Goal: Task Accomplishment & Management: Manage account settings

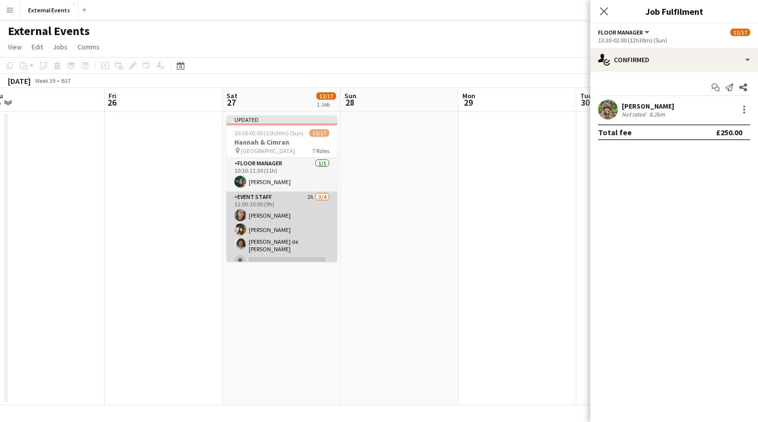
scroll to position [277, 0]
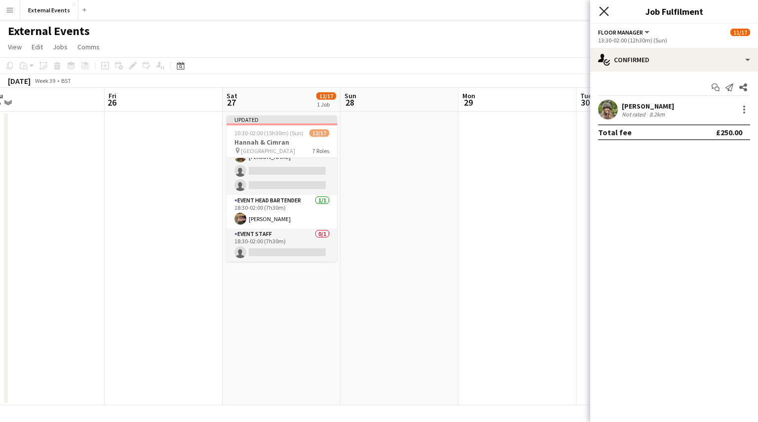
click at [603, 13] on icon "Close pop-in" at bounding box center [603, 10] width 9 height 9
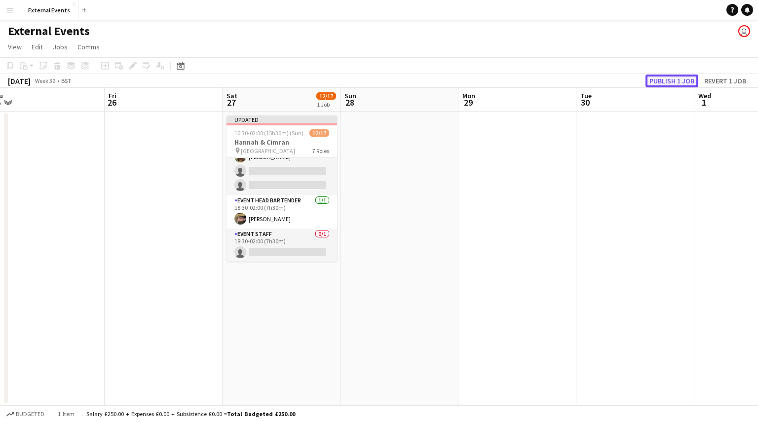
click at [674, 76] on button "Publish 1 job" at bounding box center [671, 80] width 53 height 13
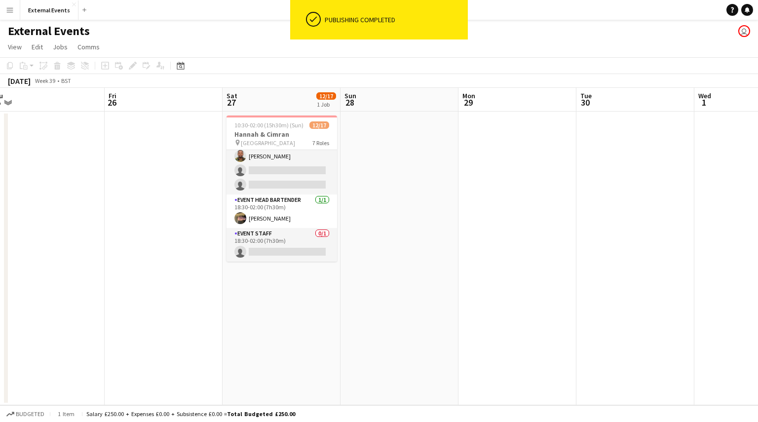
scroll to position [269, 0]
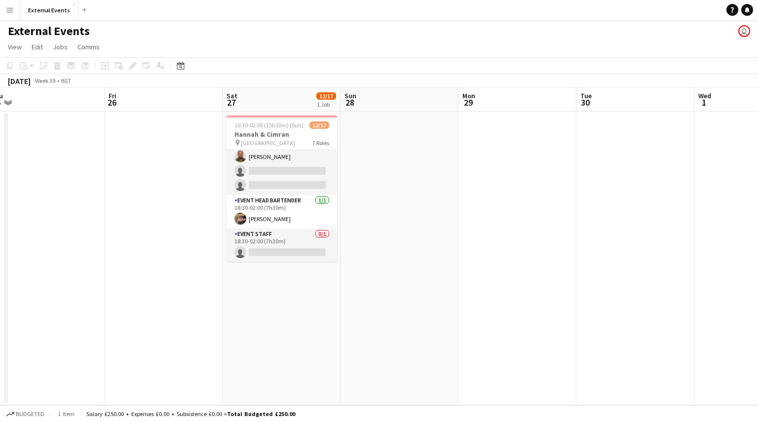
click at [2, 13] on button "Menu" at bounding box center [10, 10] width 20 height 20
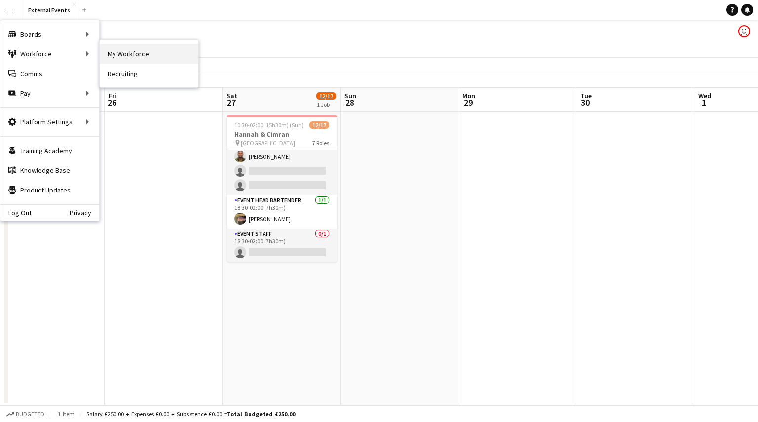
click at [110, 55] on link "My Workforce" at bounding box center [149, 54] width 99 height 20
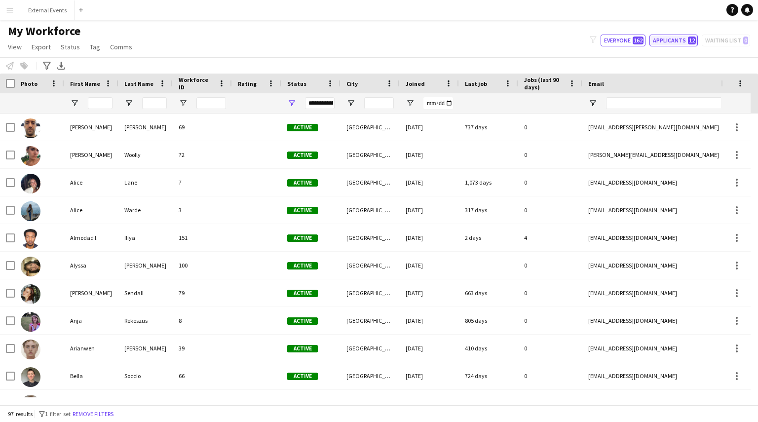
click at [667, 44] on button "Applicants 12" at bounding box center [673, 41] width 48 height 12
type input "**********"
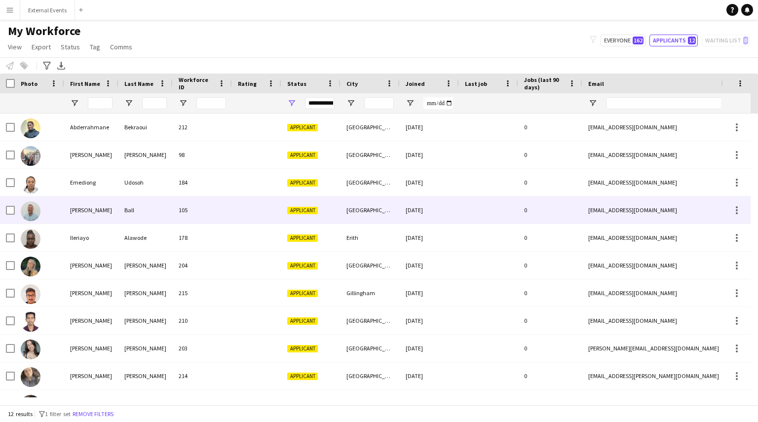
click at [83, 217] on div "[PERSON_NAME]" at bounding box center [91, 209] width 54 height 27
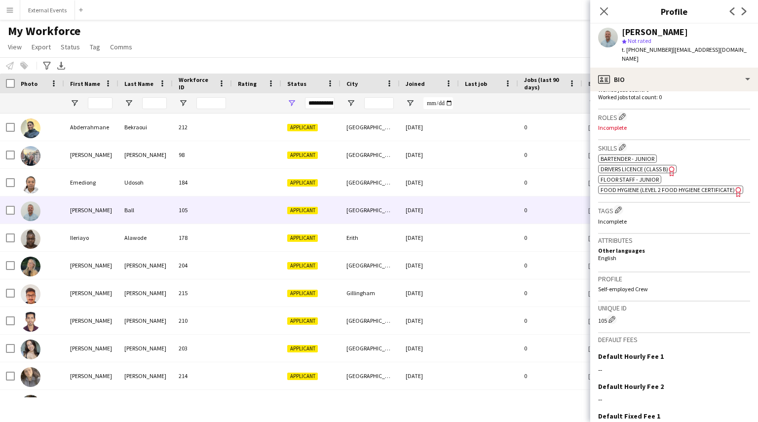
scroll to position [359, 0]
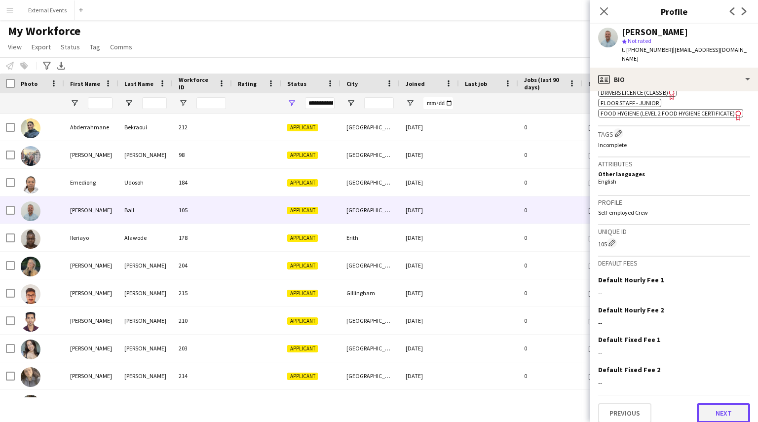
click at [726, 408] on button "Next" at bounding box center [723, 413] width 53 height 20
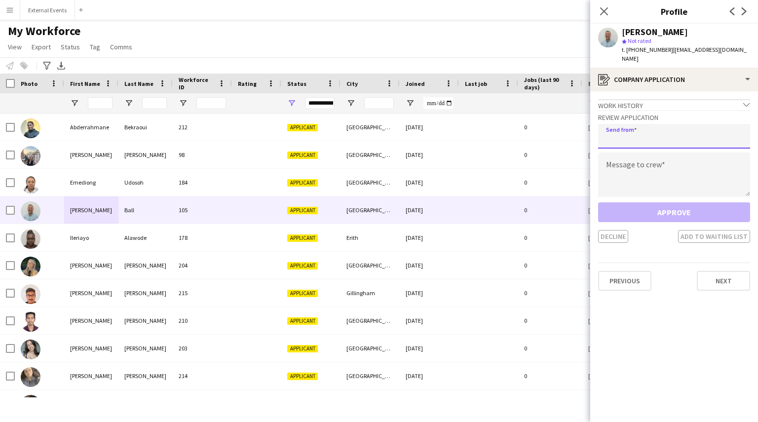
click at [677, 126] on input "email" at bounding box center [674, 136] width 152 height 25
type input "**********"
click at [645, 173] on textarea at bounding box center [674, 174] width 152 height 44
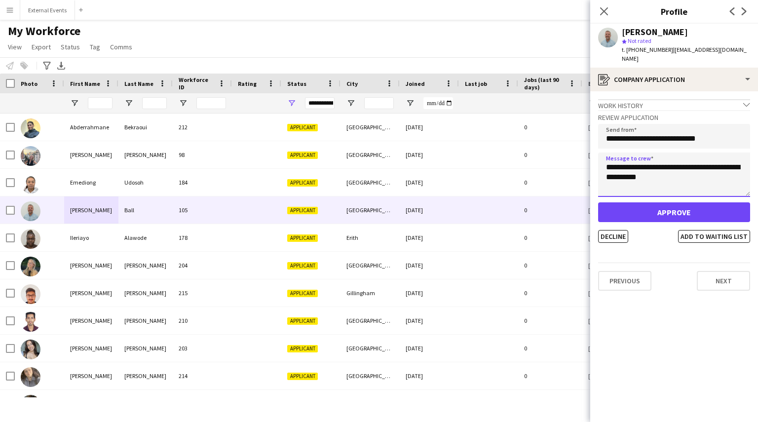
click at [654, 167] on textarea "**********" at bounding box center [674, 174] width 152 height 44
type textarea "**********"
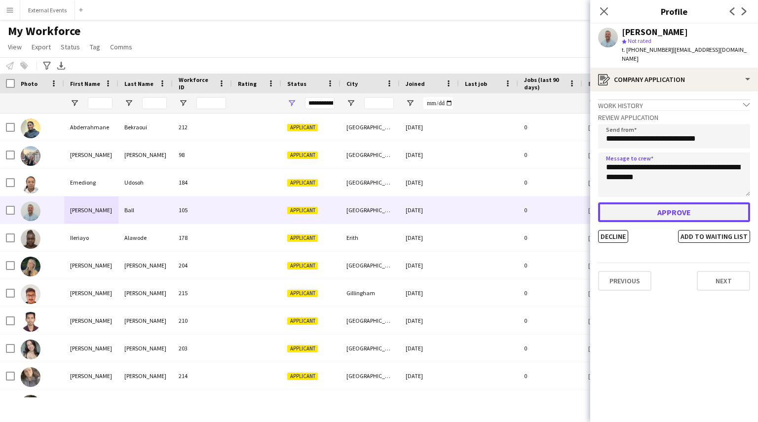
click at [678, 202] on button "Approve" at bounding box center [674, 212] width 152 height 20
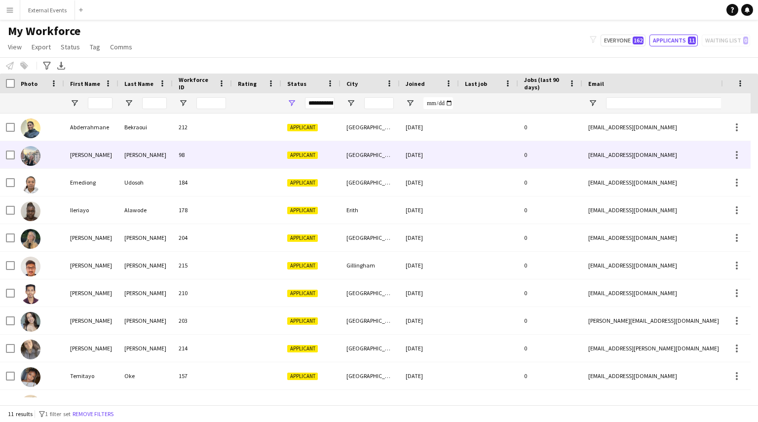
click at [53, 154] on div at bounding box center [39, 154] width 49 height 27
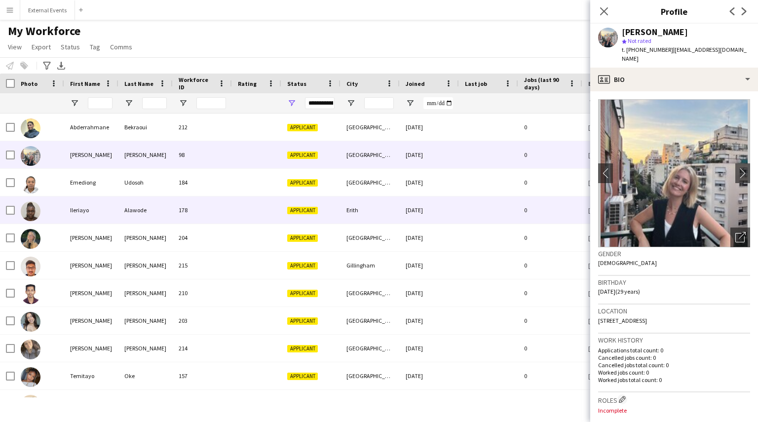
click at [67, 205] on div "Ileriayo" at bounding box center [91, 209] width 54 height 27
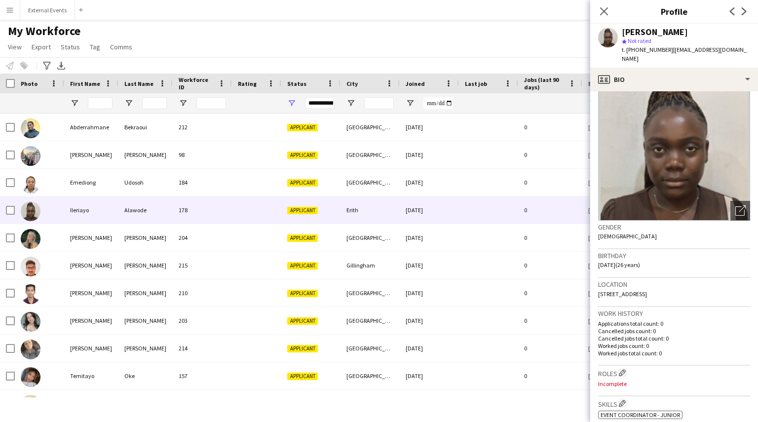
scroll to position [328, 0]
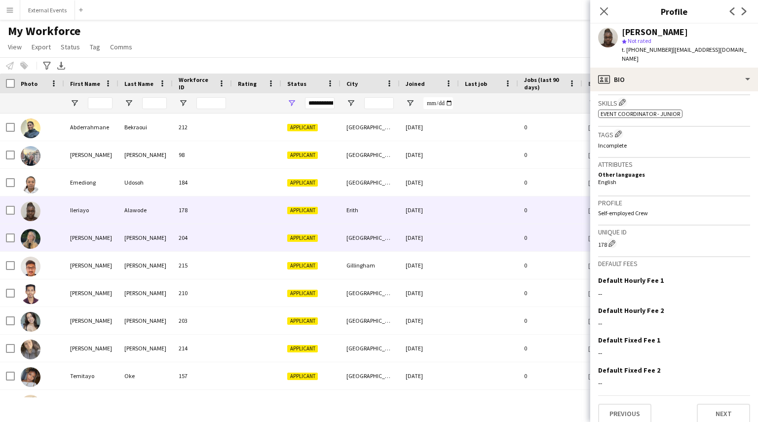
click at [132, 242] on div "[PERSON_NAME]" at bounding box center [145, 237] width 54 height 27
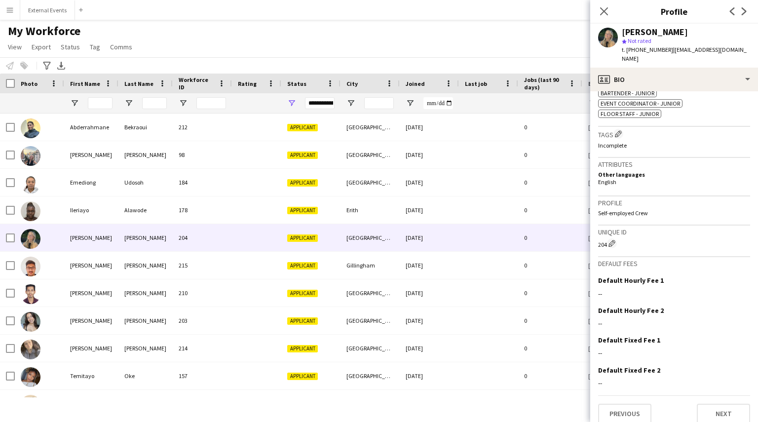
scroll to position [0, 0]
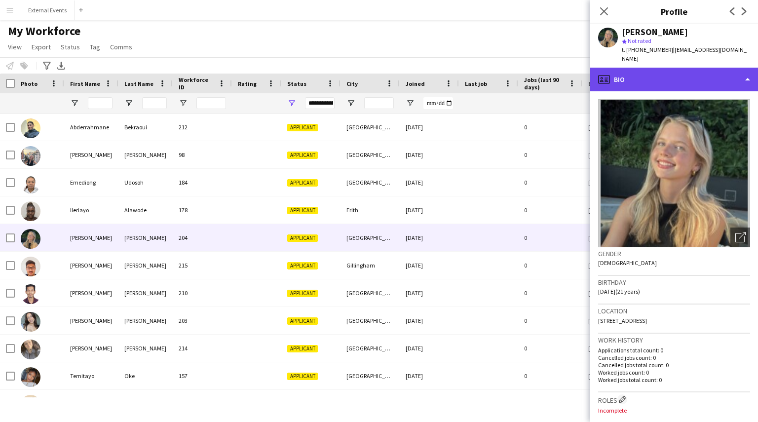
click at [711, 80] on div "profile Bio" at bounding box center [674, 80] width 168 height 24
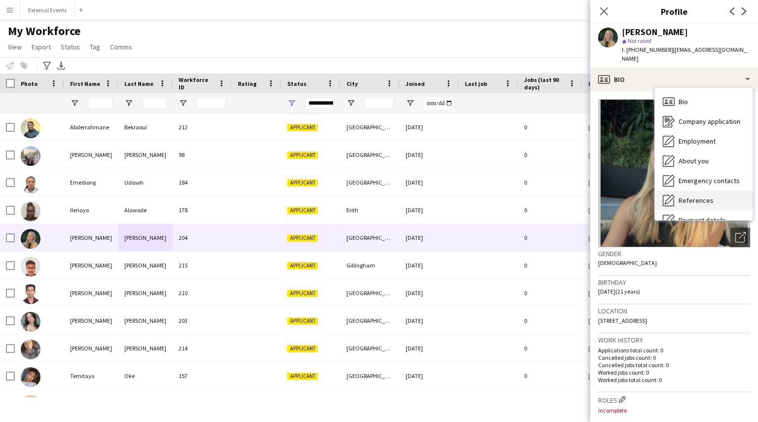
click at [699, 196] on span "References" at bounding box center [695, 200] width 35 height 9
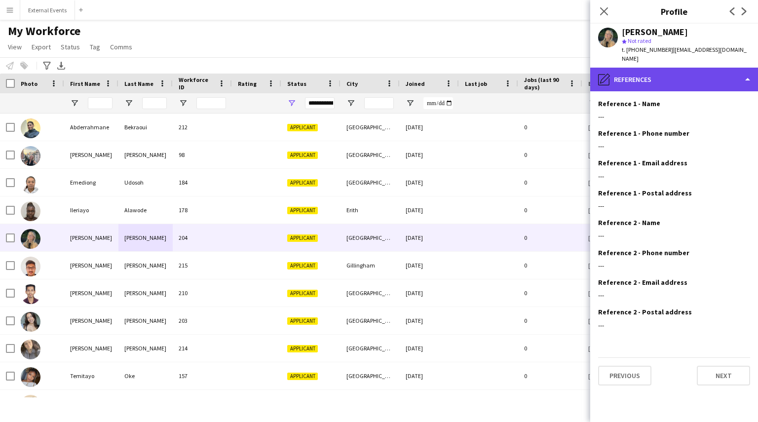
click at [682, 68] on div "pencil4 References" at bounding box center [674, 80] width 168 height 24
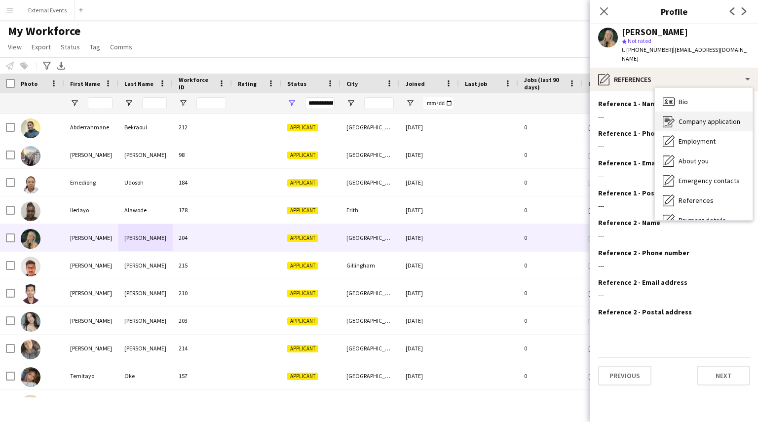
click at [696, 117] on span "Company application" at bounding box center [709, 121] width 62 height 9
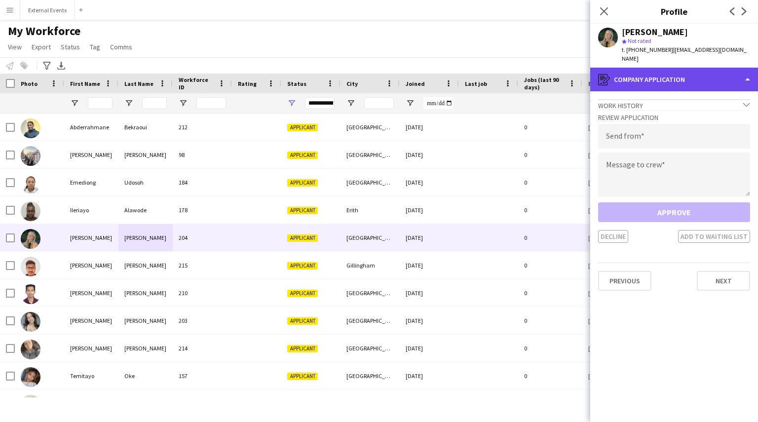
click at [704, 76] on div "register Company application" at bounding box center [674, 80] width 168 height 24
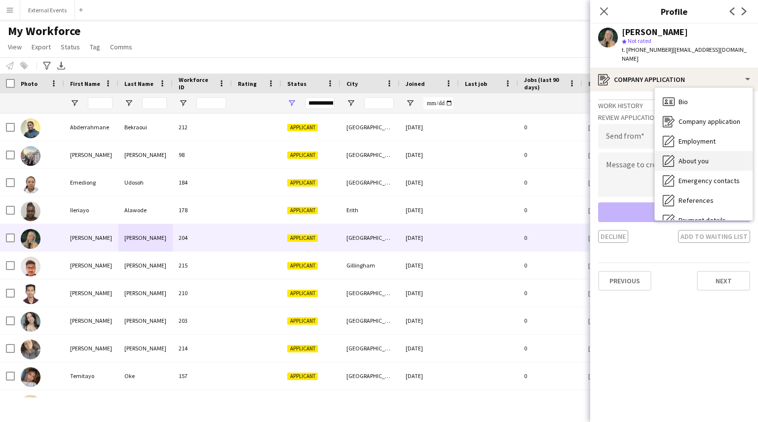
click at [711, 151] on div "About you About you" at bounding box center [704, 161] width 98 height 20
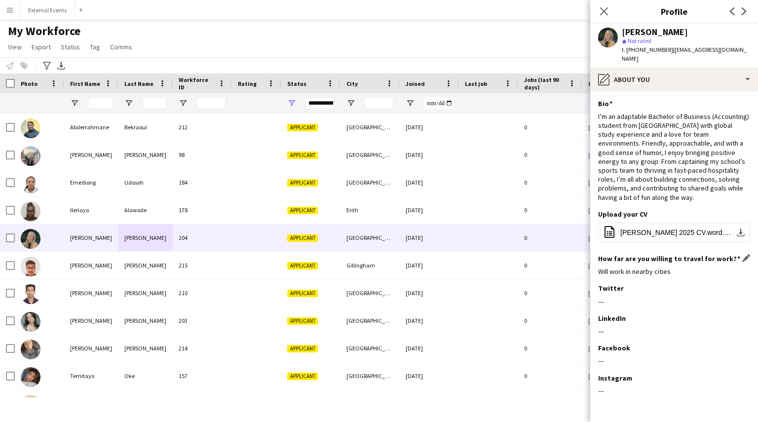
scroll to position [28, 0]
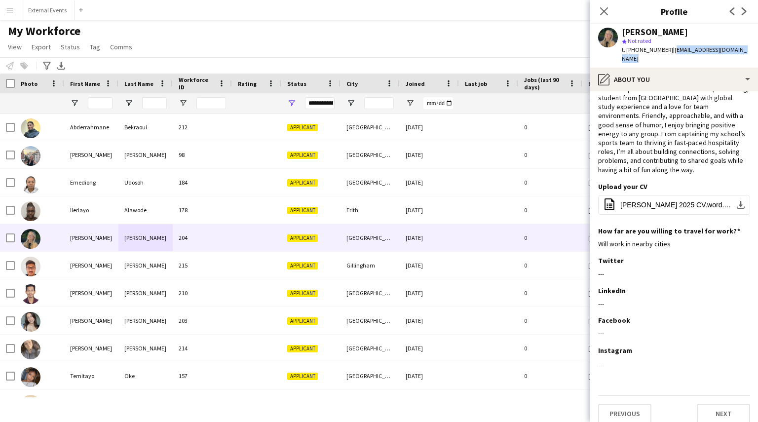
drag, startPoint x: 669, startPoint y: 51, endPoint x: 749, endPoint y: 53, distance: 79.9
click at [749, 53] on div "[PERSON_NAME] star Not rated t. [PHONE_NUMBER] | [EMAIL_ADDRESS][DOMAIN_NAME]" at bounding box center [674, 46] width 168 height 44
copy span "[EMAIL_ADDRESS][DOMAIN_NAME]"
click at [634, 201] on span "[PERSON_NAME] 2025 CV.word.docx" at bounding box center [675, 205] width 111 height 8
click at [37, 6] on button "External Events Close" at bounding box center [47, 9] width 55 height 19
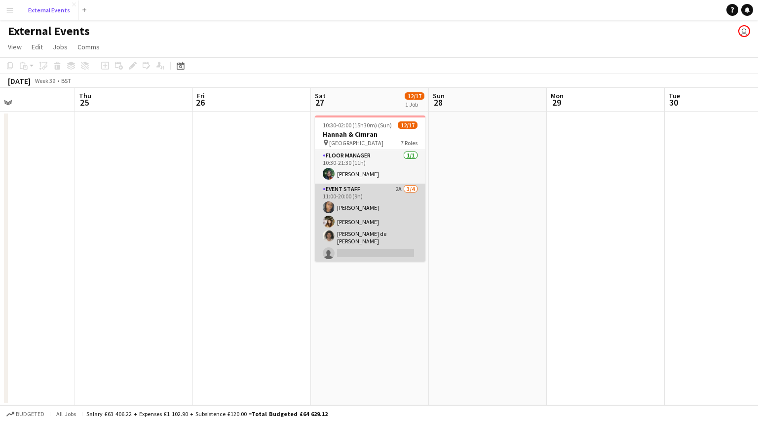
scroll to position [269, 0]
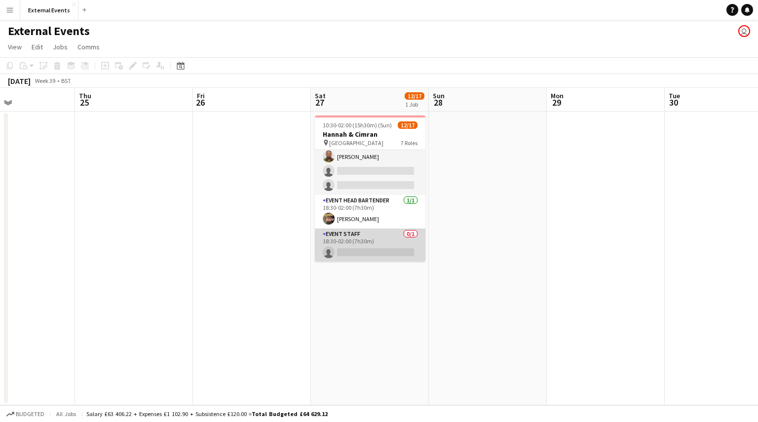
click at [347, 245] on app-card-role "Event staff 0/1 18:30-02:00 (7h30m) single-neutral-actions" at bounding box center [370, 245] width 110 height 34
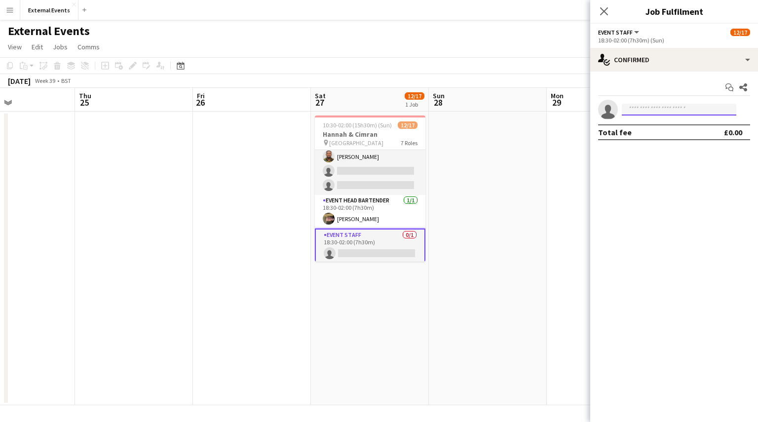
click at [675, 108] on input at bounding box center [679, 110] width 114 height 12
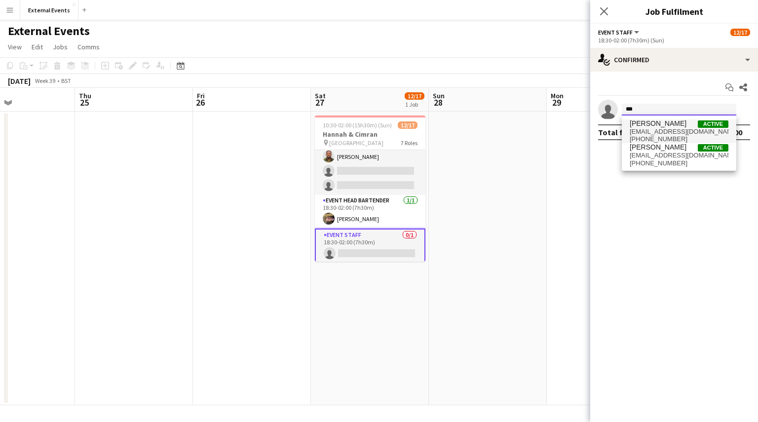
type input "***"
click at [673, 124] on span "[PERSON_NAME] Active" at bounding box center [678, 123] width 99 height 8
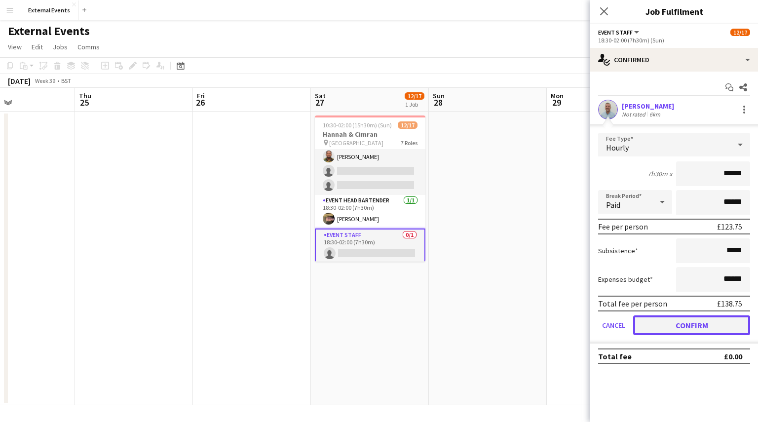
click at [683, 325] on button "Confirm" at bounding box center [691, 325] width 117 height 20
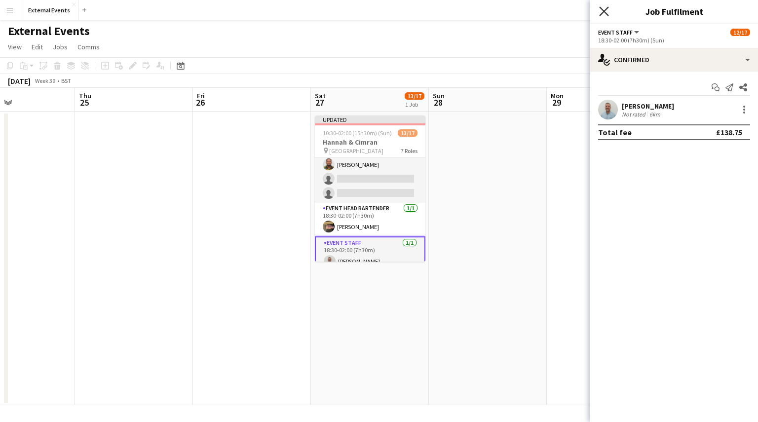
click at [607, 14] on icon "Close pop-in" at bounding box center [603, 10] width 9 height 9
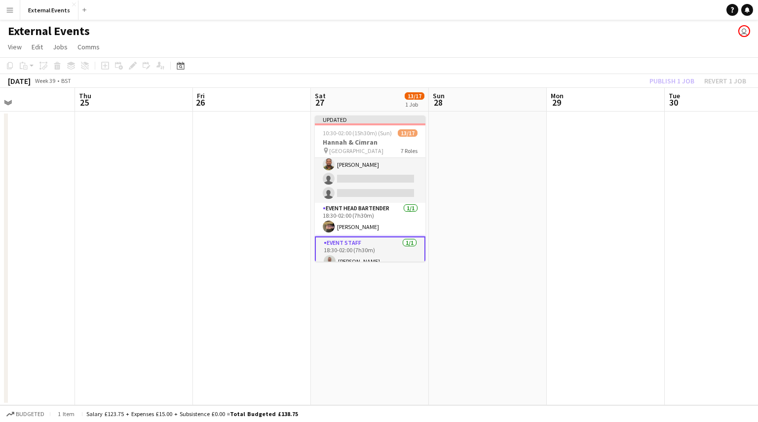
click at [665, 77] on div "Publish 1 job Revert 1 job" at bounding box center [697, 80] width 120 height 13
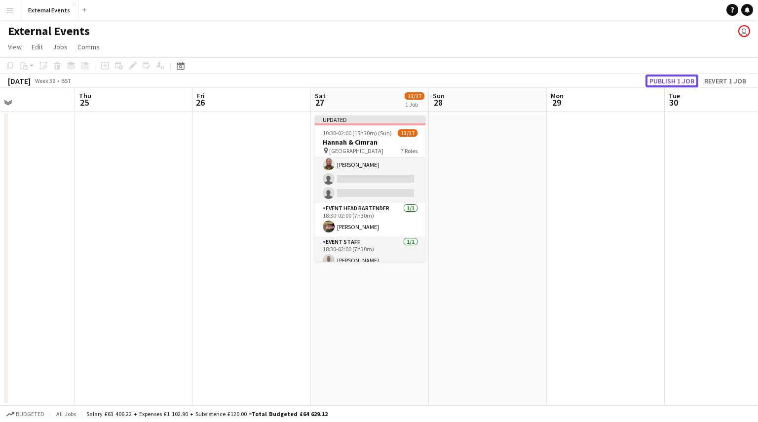
click at [665, 77] on button "Publish 1 job" at bounding box center [671, 80] width 53 height 13
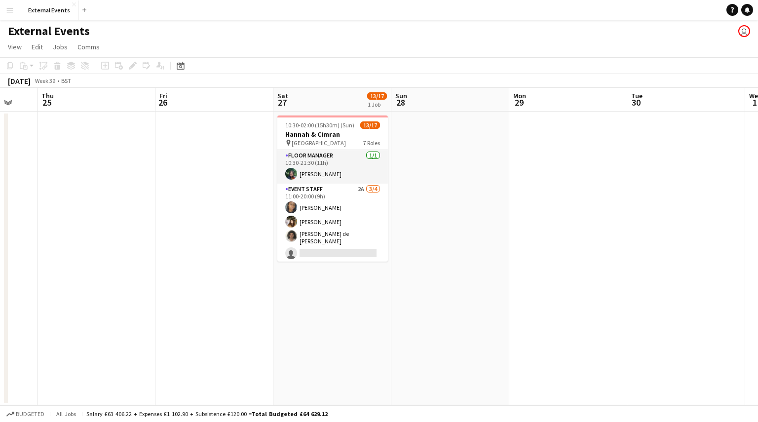
scroll to position [0, 436]
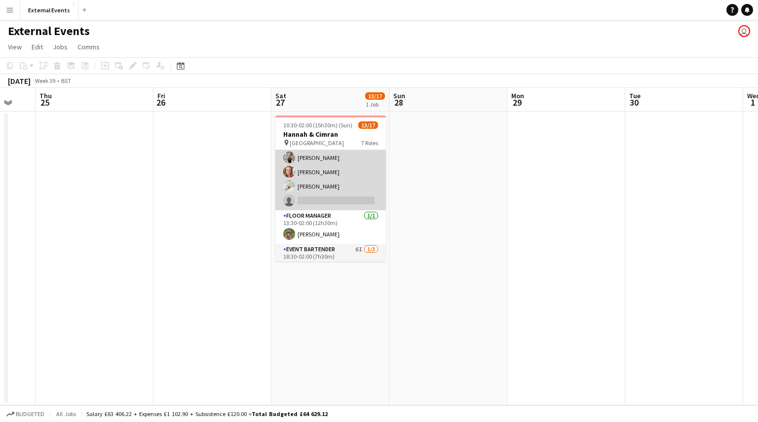
click at [333, 194] on app-card-role "Event staff 2A [DATE] 11:00-21:30 (10h30m) [PERSON_NAME] [PERSON_NAME] [PERSON_…" at bounding box center [330, 157] width 110 height 105
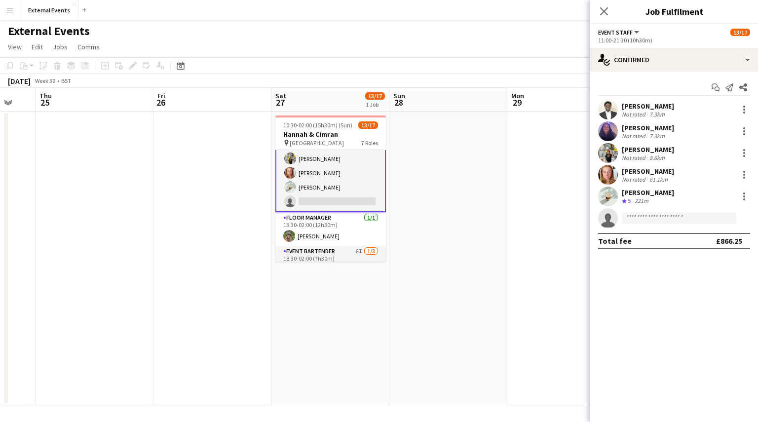
scroll to position [159, 0]
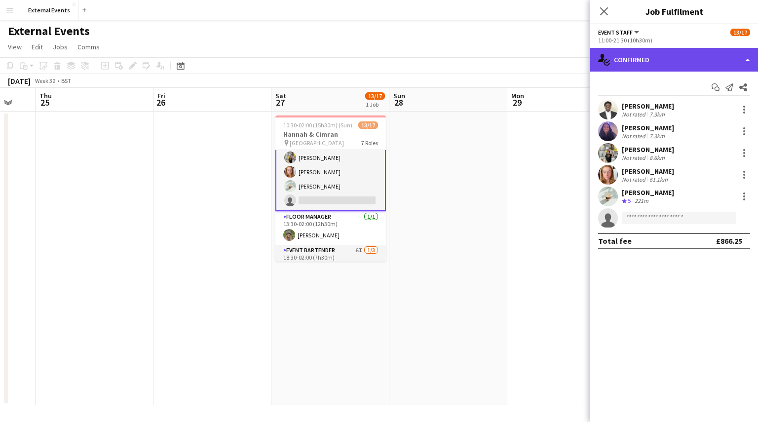
click at [681, 49] on div "single-neutral-actions-check-2 Confirmed" at bounding box center [674, 60] width 168 height 24
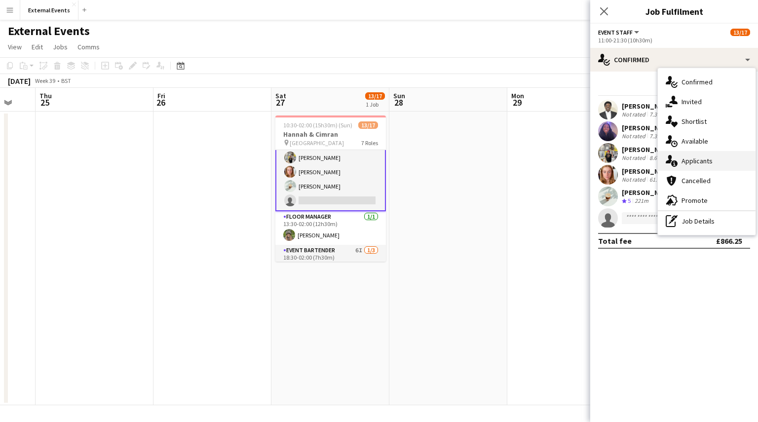
click at [701, 165] on div "single-neutral-actions-information Applicants" at bounding box center [707, 161] width 98 height 20
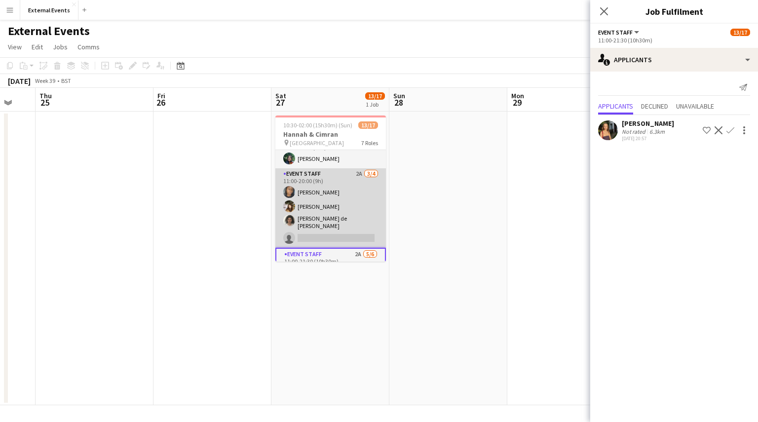
scroll to position [271, 0]
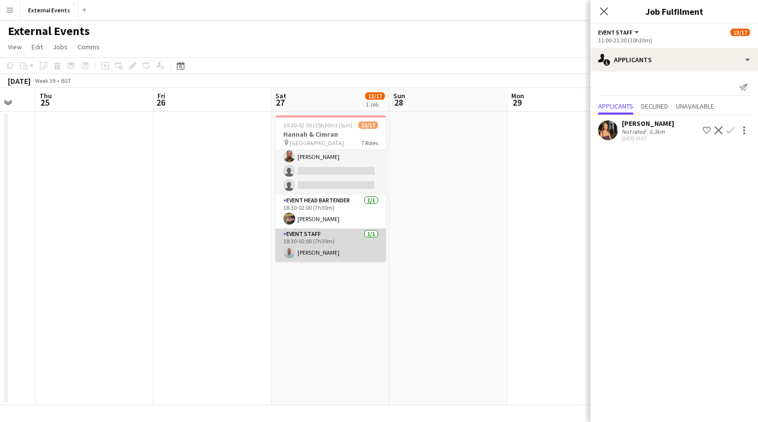
click at [307, 250] on app-card-role "Event staff [DATE] 18:30-02:00 (7h30m) [PERSON_NAME]" at bounding box center [330, 245] width 110 height 34
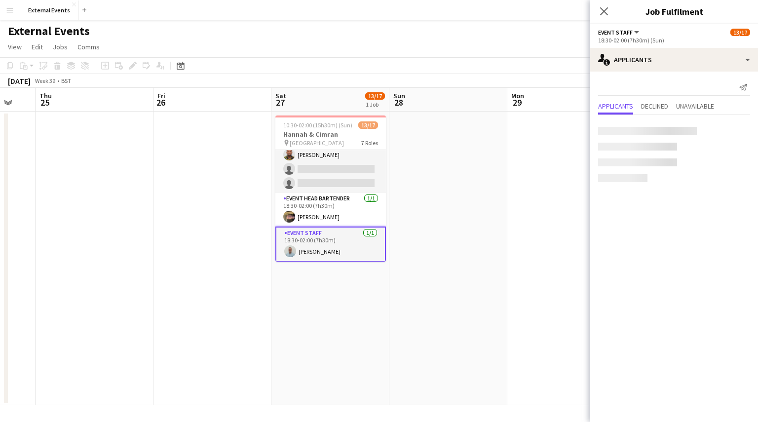
scroll to position [269, 0]
click at [304, 252] on app-card-role "Event staff [DATE] 18:30-02:00 (7h30m) [PERSON_NAME]" at bounding box center [330, 246] width 110 height 36
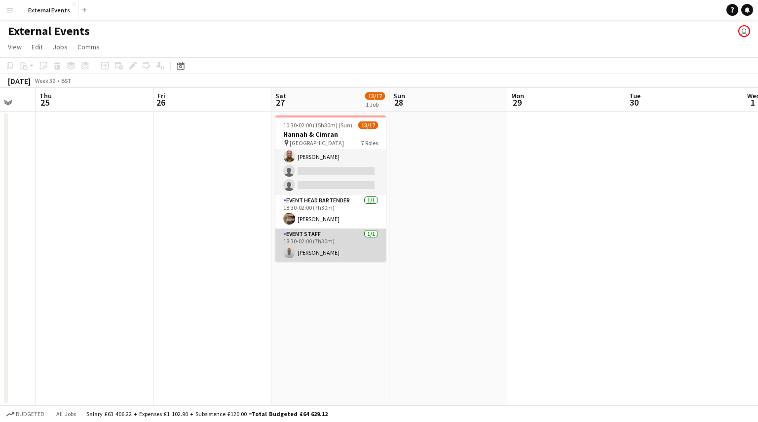
click at [326, 247] on app-card-role "Event staff [DATE] 18:30-02:00 (7h30m) [PERSON_NAME]" at bounding box center [330, 245] width 110 height 34
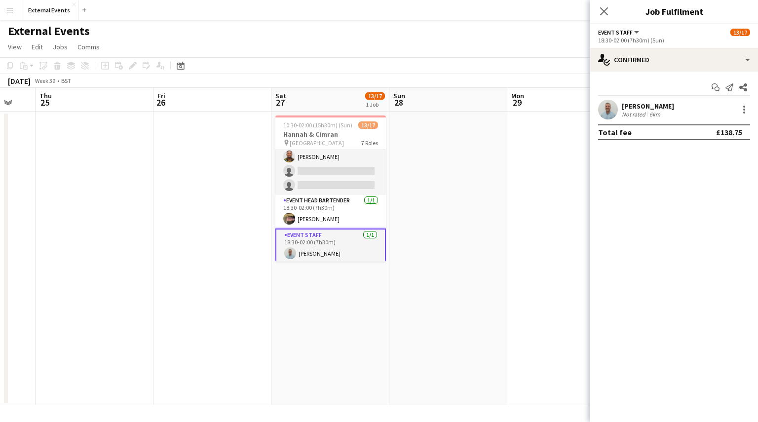
click at [633, 105] on div "[PERSON_NAME]" at bounding box center [648, 106] width 52 height 9
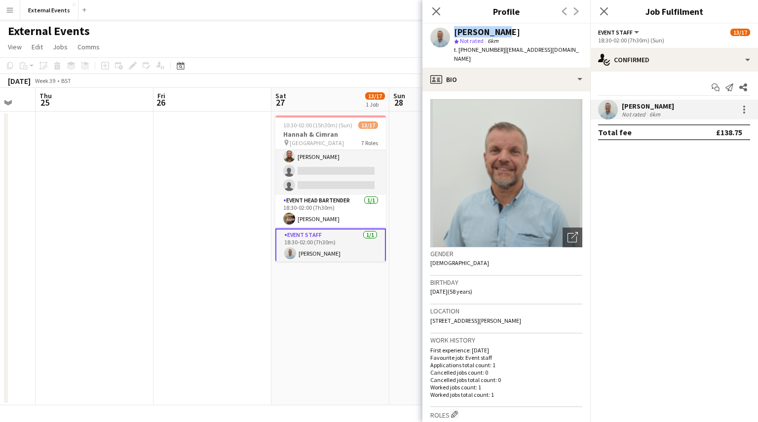
drag, startPoint x: 491, startPoint y: 30, endPoint x: 450, endPoint y: 36, distance: 41.4
click at [450, 36] on div "[PERSON_NAME] star Not rated 6km t. [PHONE_NUMBER] | [EMAIL_ADDRESS][DOMAIN_NAM…" at bounding box center [506, 46] width 168 height 44
drag, startPoint x: 496, startPoint y: 49, endPoint x: 459, endPoint y: 50, distance: 37.0
click at [459, 50] on span "t. [PHONE_NUMBER]" at bounding box center [479, 49] width 51 height 7
copy span "[PHONE_NUMBER]"
